Goal: Find specific page/section: Find specific page/section

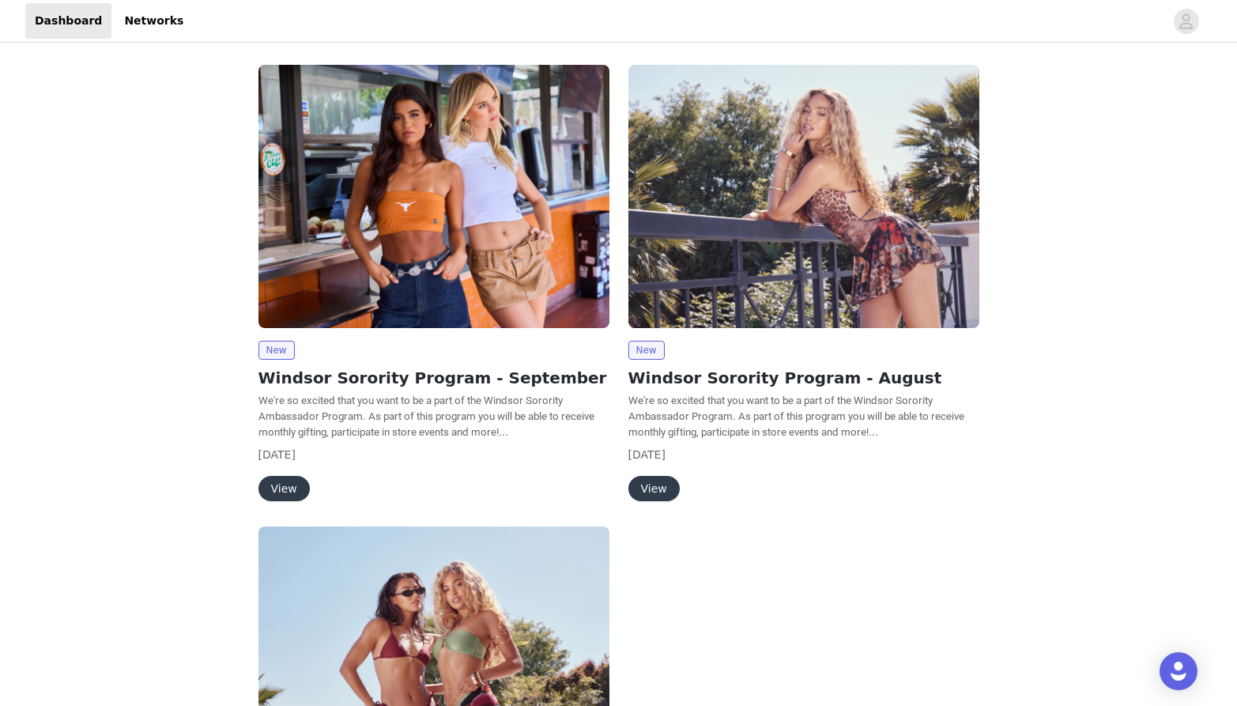
click at [278, 482] on button "View" at bounding box center [284, 488] width 51 height 25
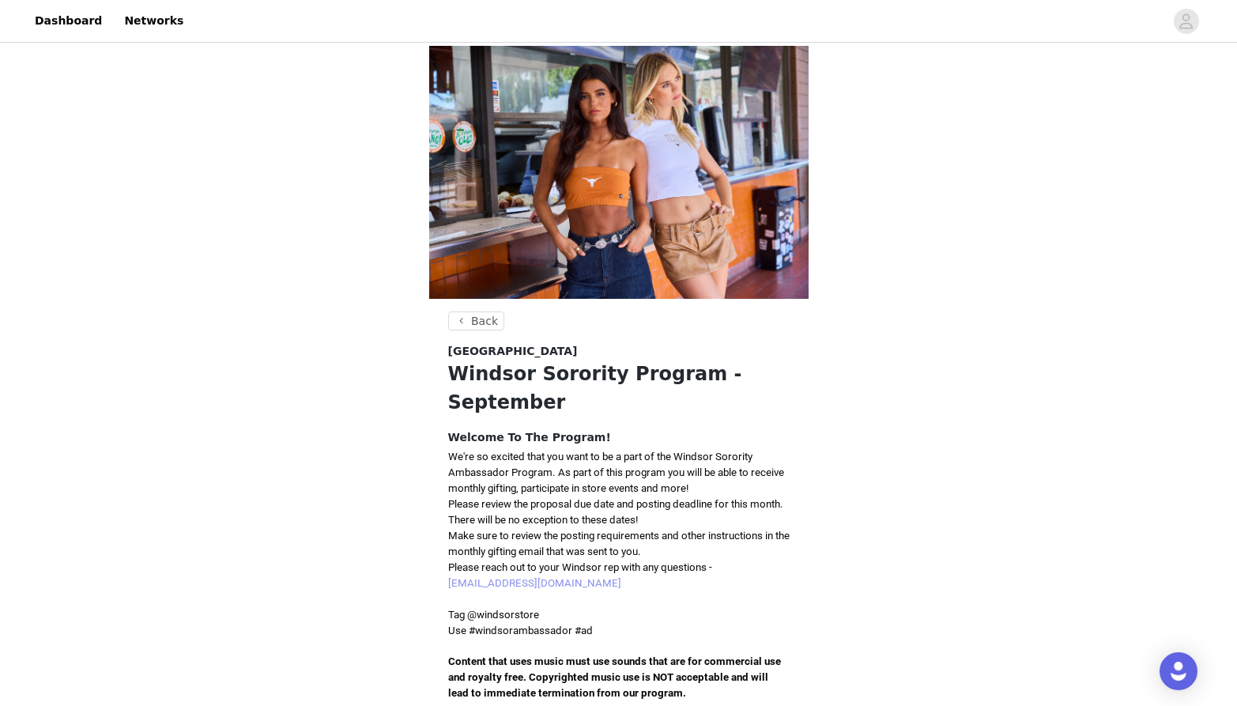
scroll to position [338, 0]
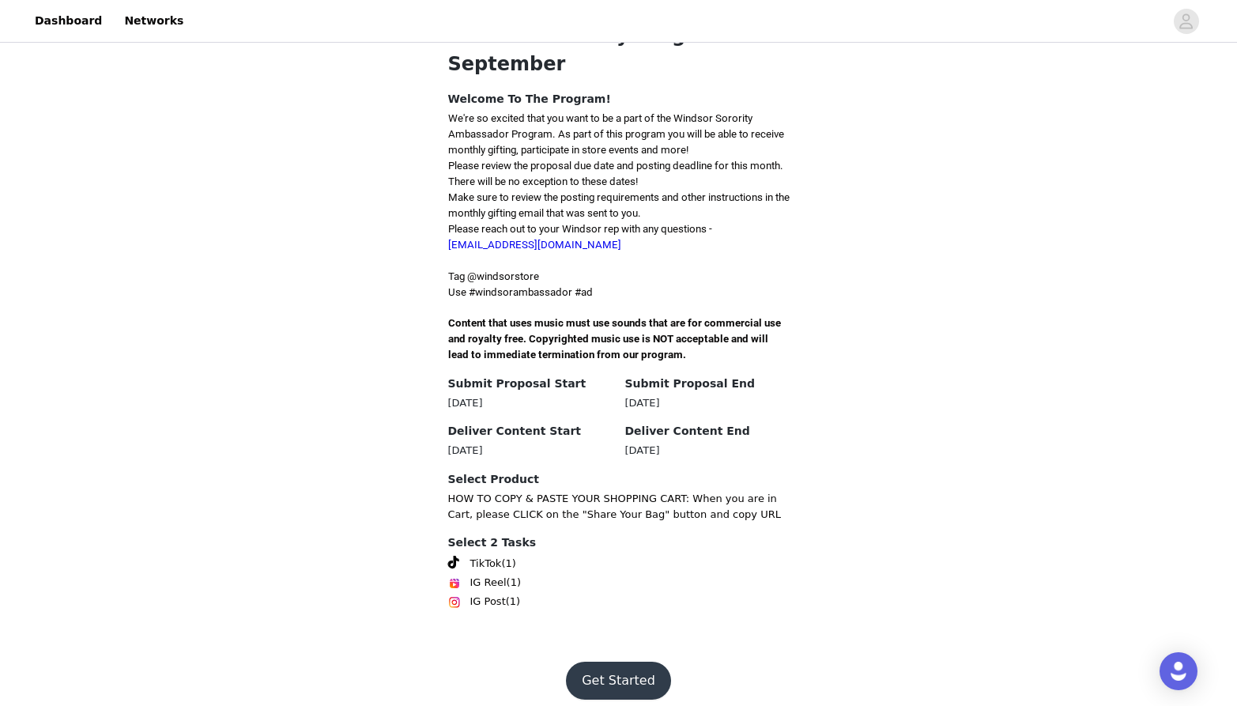
click at [600, 675] on button "Get Started" at bounding box center [618, 681] width 105 height 38
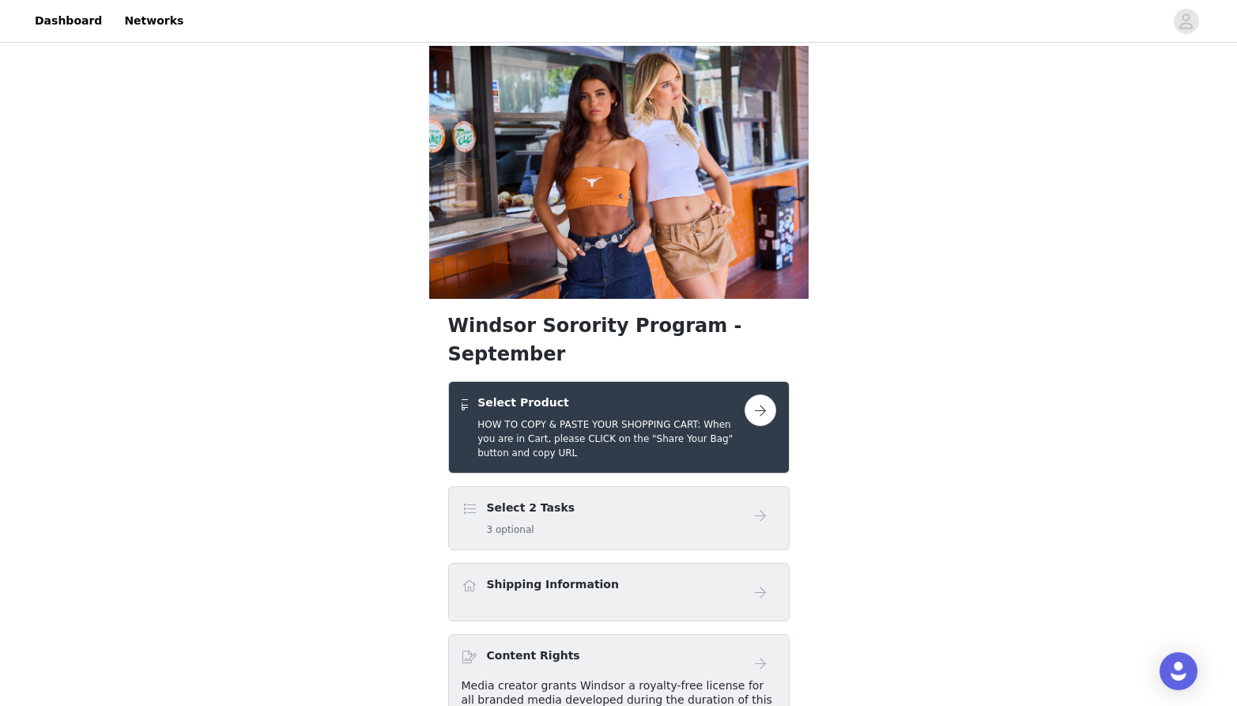
click at [770, 395] on button "button" at bounding box center [761, 411] width 32 height 32
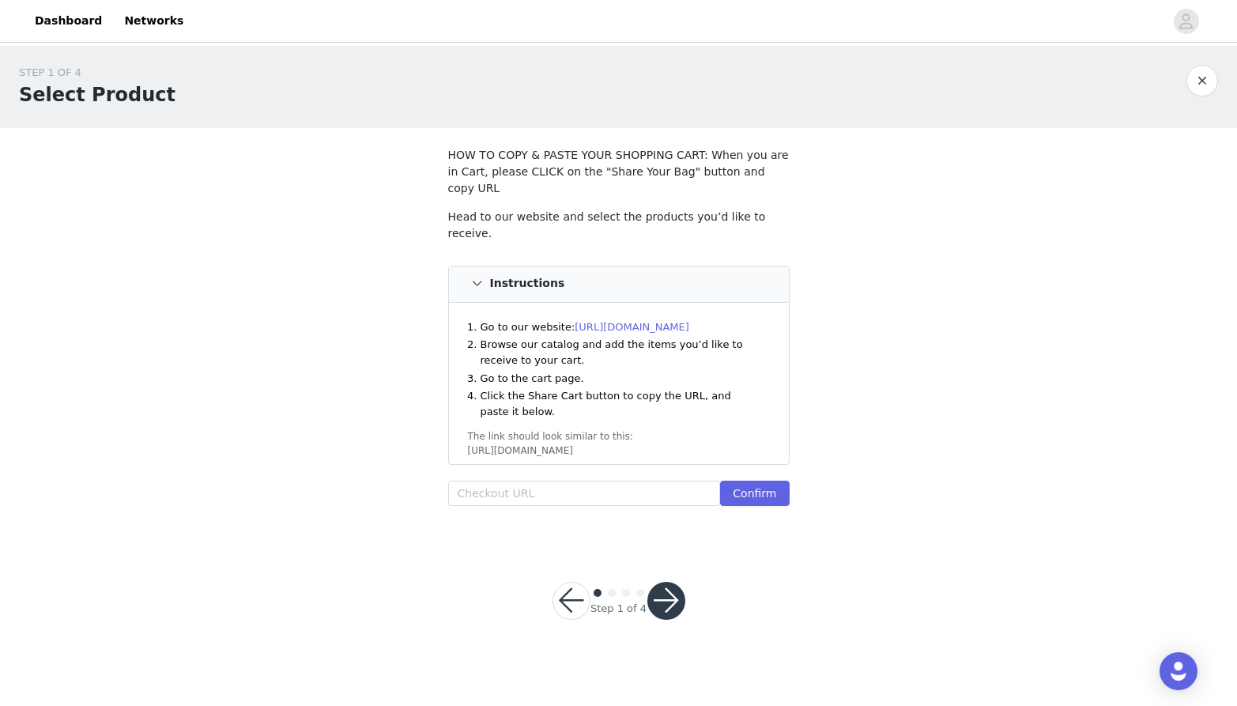
click at [652, 321] on link "[URL][DOMAIN_NAME]" at bounding box center [632, 327] width 115 height 12
